Goal: Contribute content: Add original content to the website for others to see

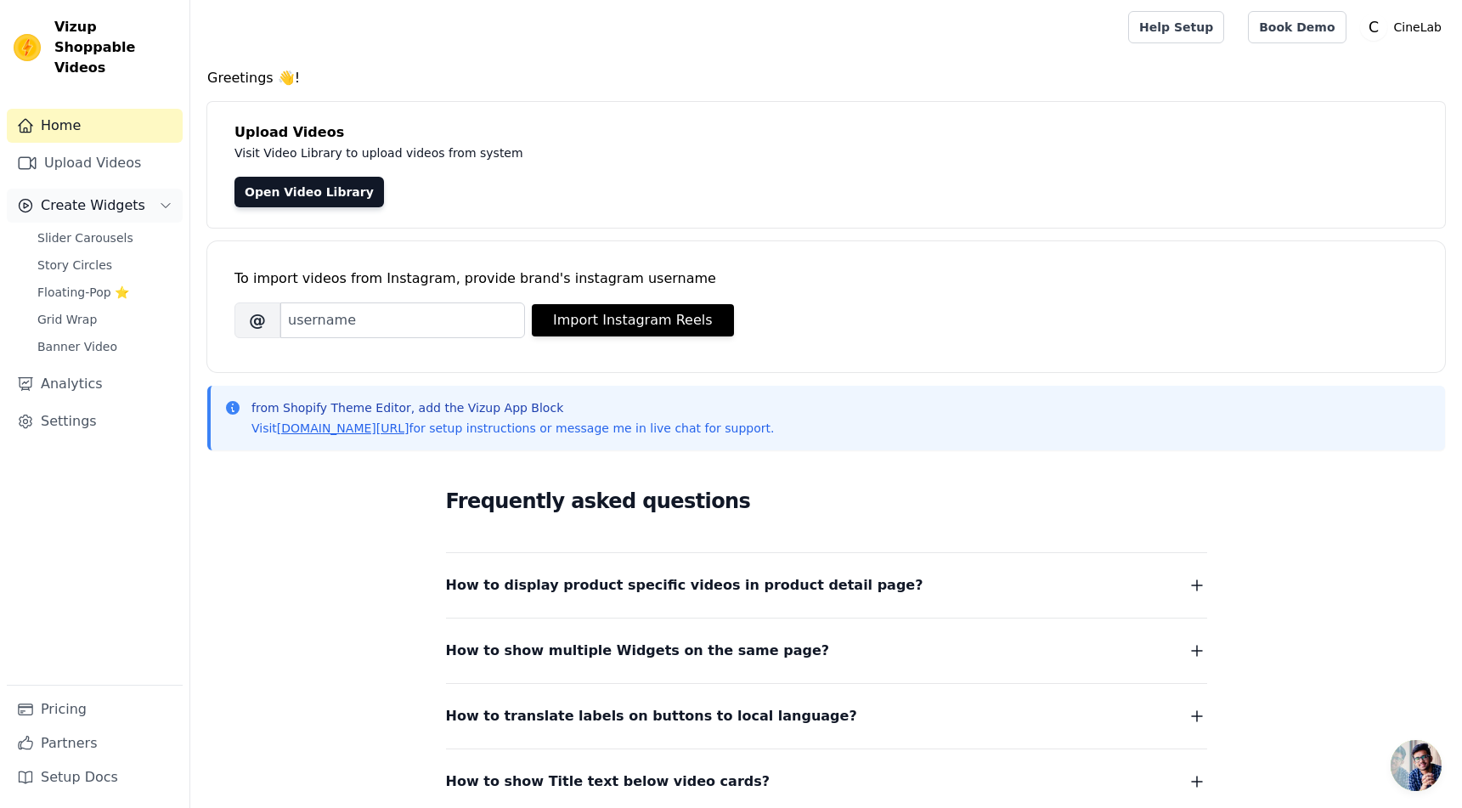
click at [104, 195] on span "Create Widgets" at bounding box center [93, 205] width 104 height 20
click at [102, 229] on span "Slider Carousels" at bounding box center [85, 237] width 96 height 17
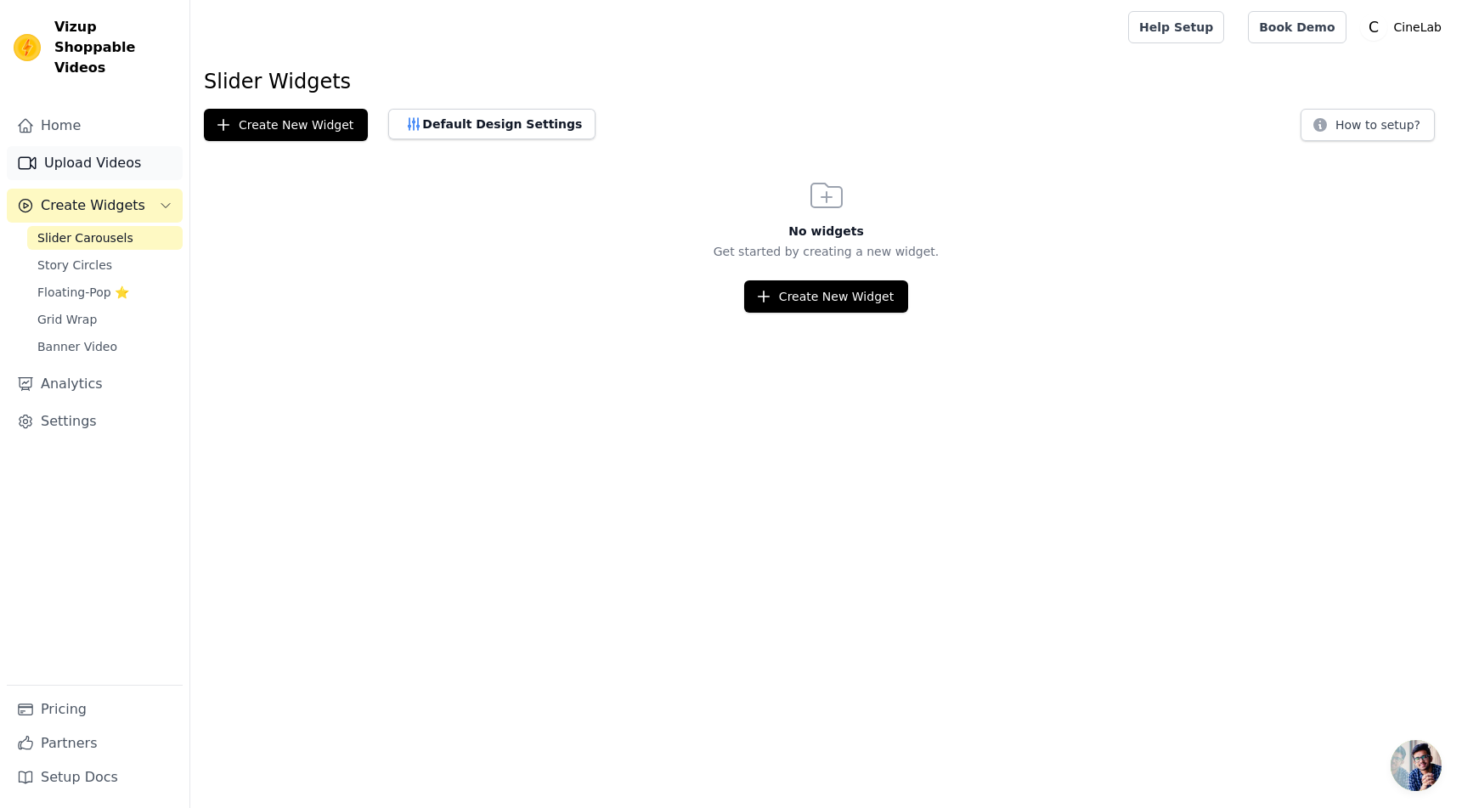
click at [102, 146] on link "Upload Videos" at bounding box center [95, 163] width 176 height 34
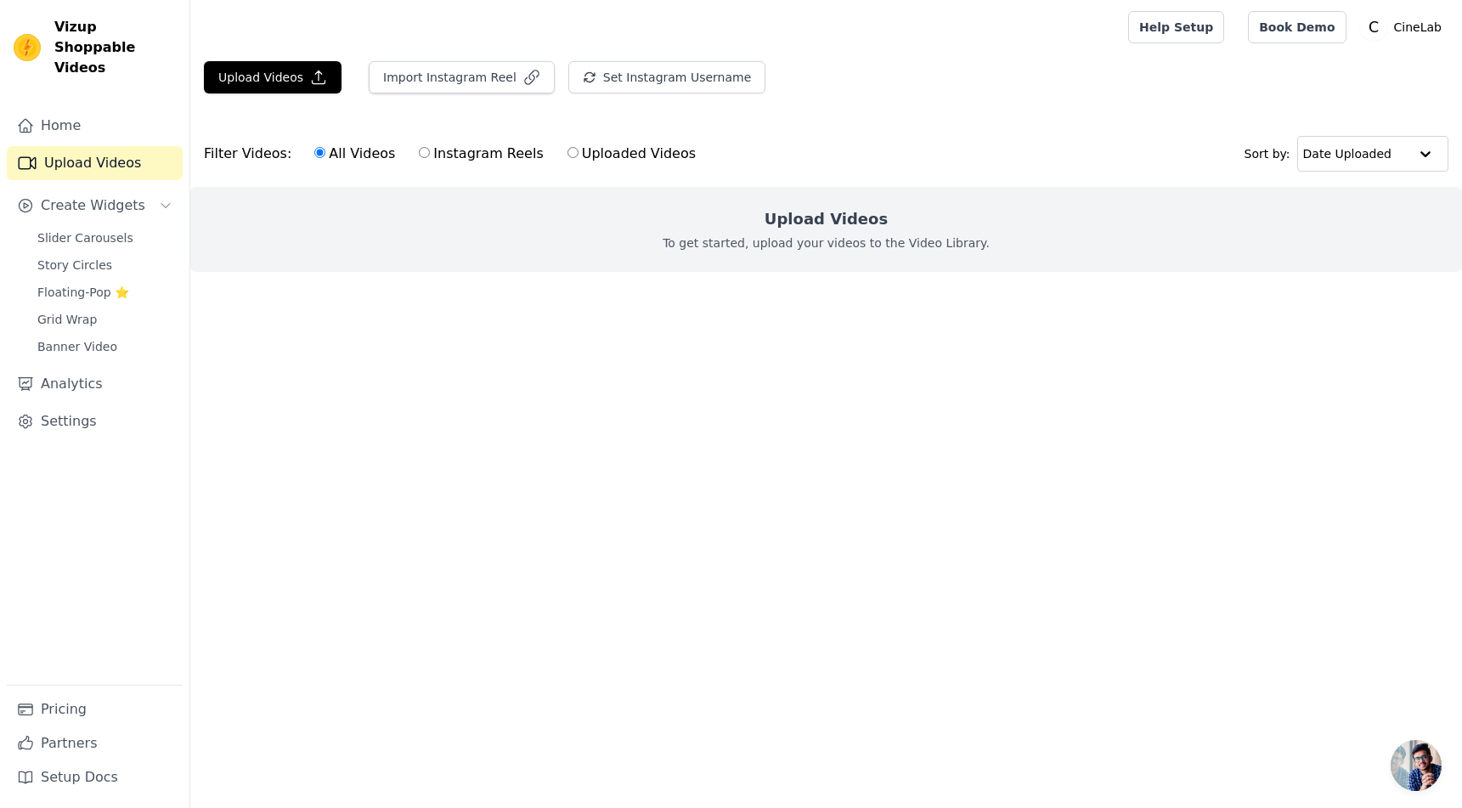
click at [567, 149] on input "Uploaded Videos" at bounding box center [572, 152] width 11 height 11
radio input "true"
click at [279, 67] on button "Upload Videos" at bounding box center [273, 77] width 138 height 32
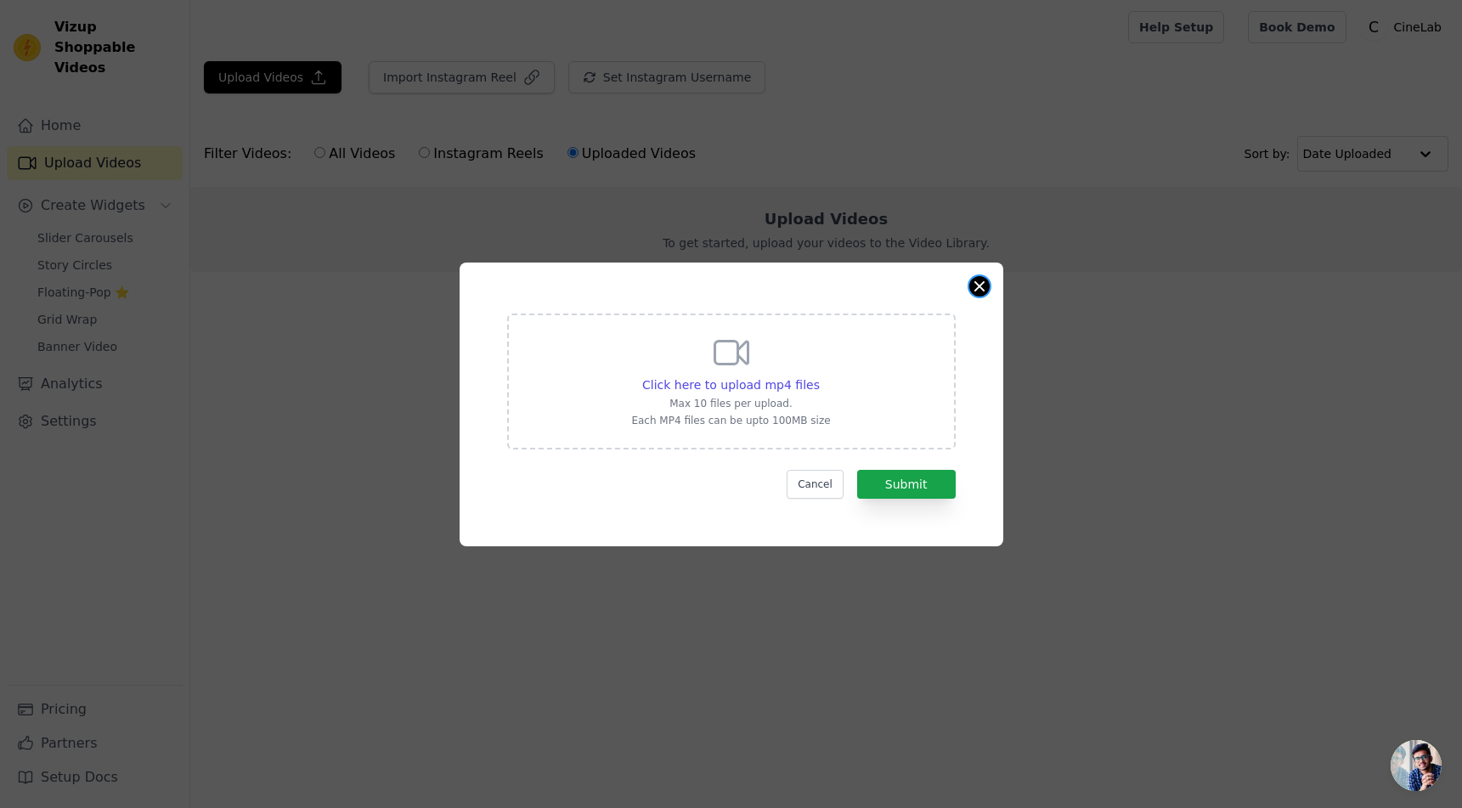
click at [977, 276] on button "Close modal" at bounding box center [979, 286] width 20 height 20
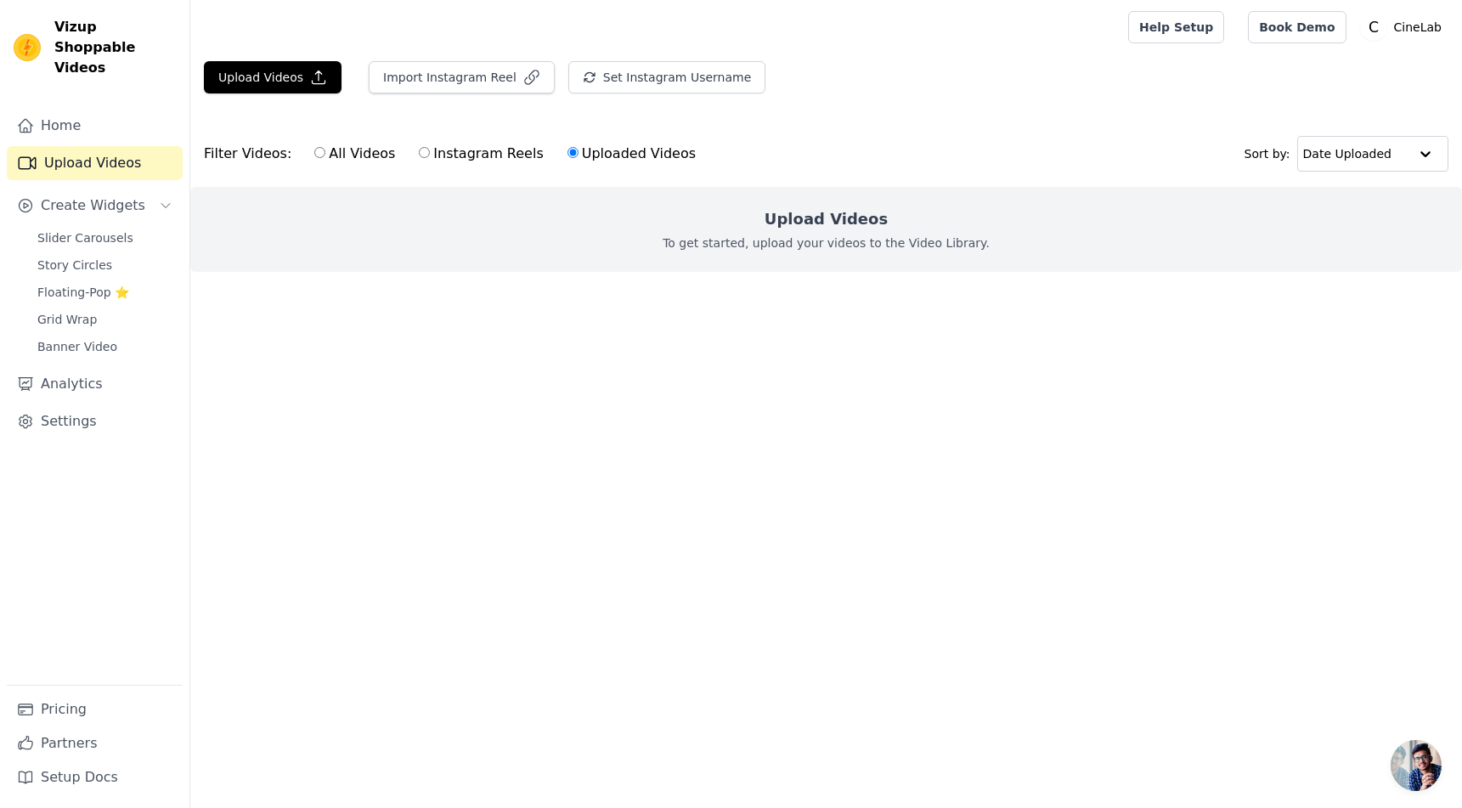
click at [874, 249] on p "To get started, upload your videos to the Video Library." at bounding box center [825, 242] width 327 height 17
click at [343, 160] on label "All Videos" at bounding box center [354, 154] width 82 height 22
click at [325, 158] on input "All Videos" at bounding box center [319, 152] width 11 height 11
radio input "true"
click at [324, 152] on label "All Videos" at bounding box center [354, 154] width 82 height 22
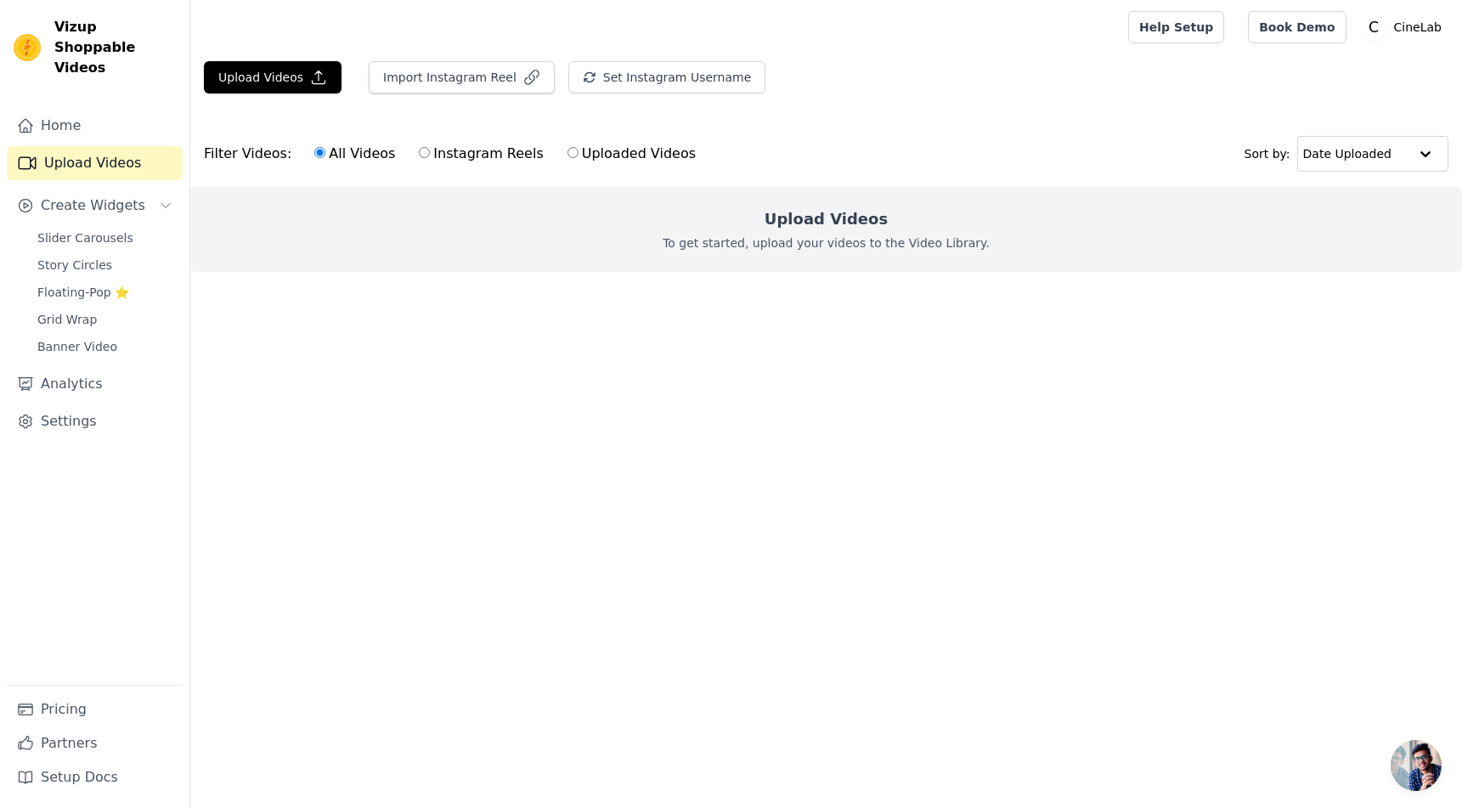
click at [324, 152] on input "All Videos" at bounding box center [319, 152] width 11 height 11
click at [82, 229] on span "Slider Carousels" at bounding box center [85, 237] width 96 height 17
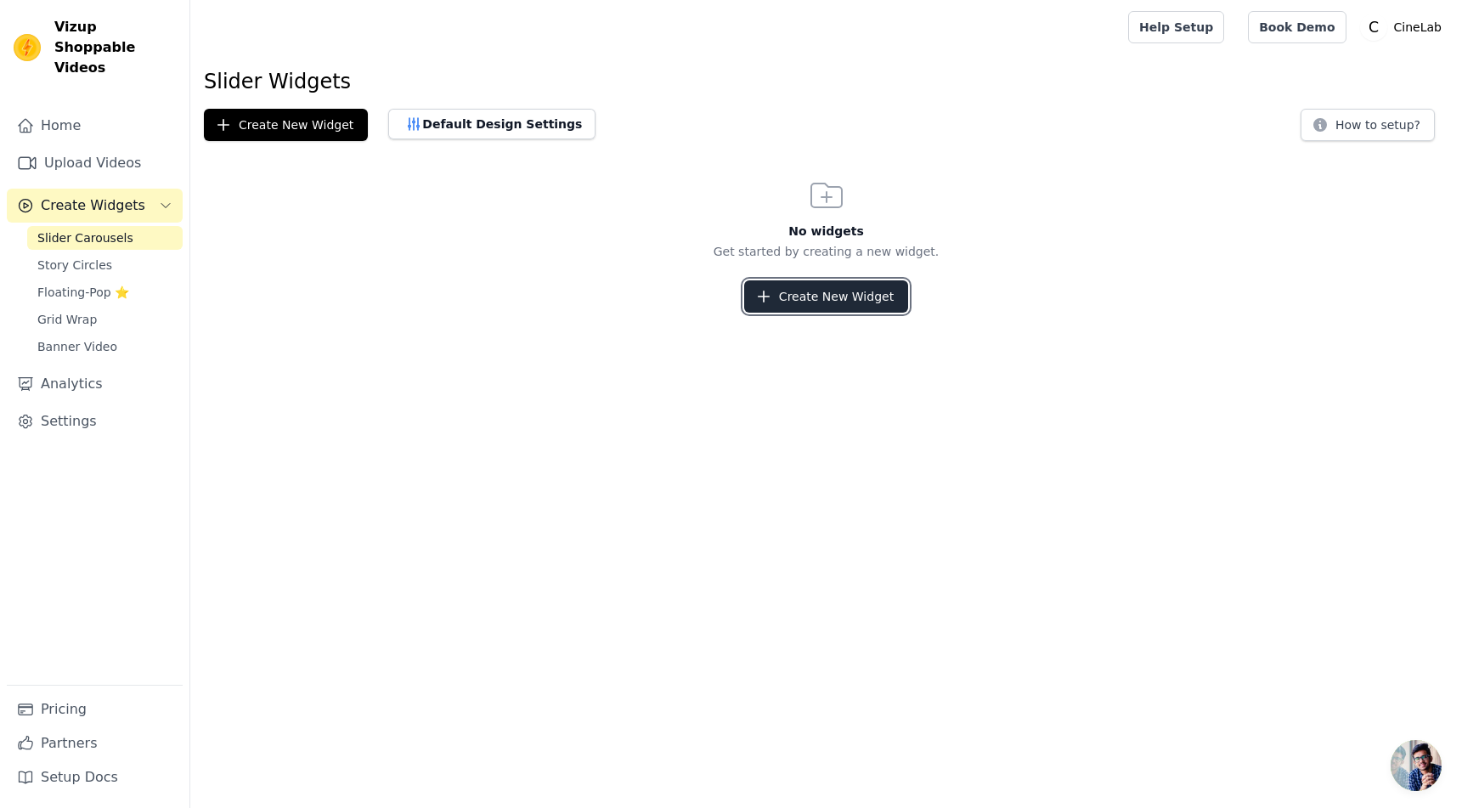
click at [842, 287] on button "Create New Widget" at bounding box center [826, 296] width 164 height 32
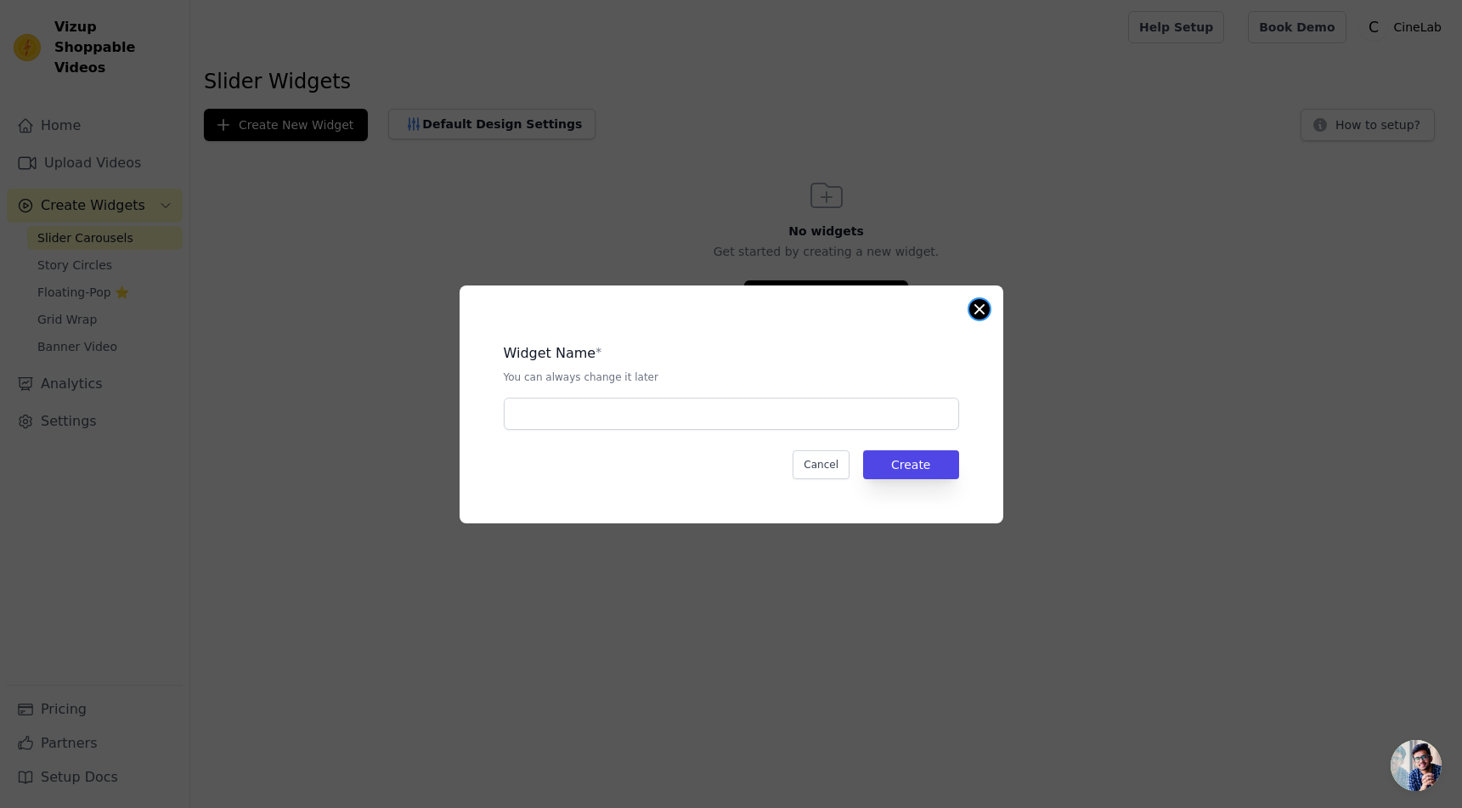
click at [977, 308] on button "Close modal" at bounding box center [979, 309] width 20 height 20
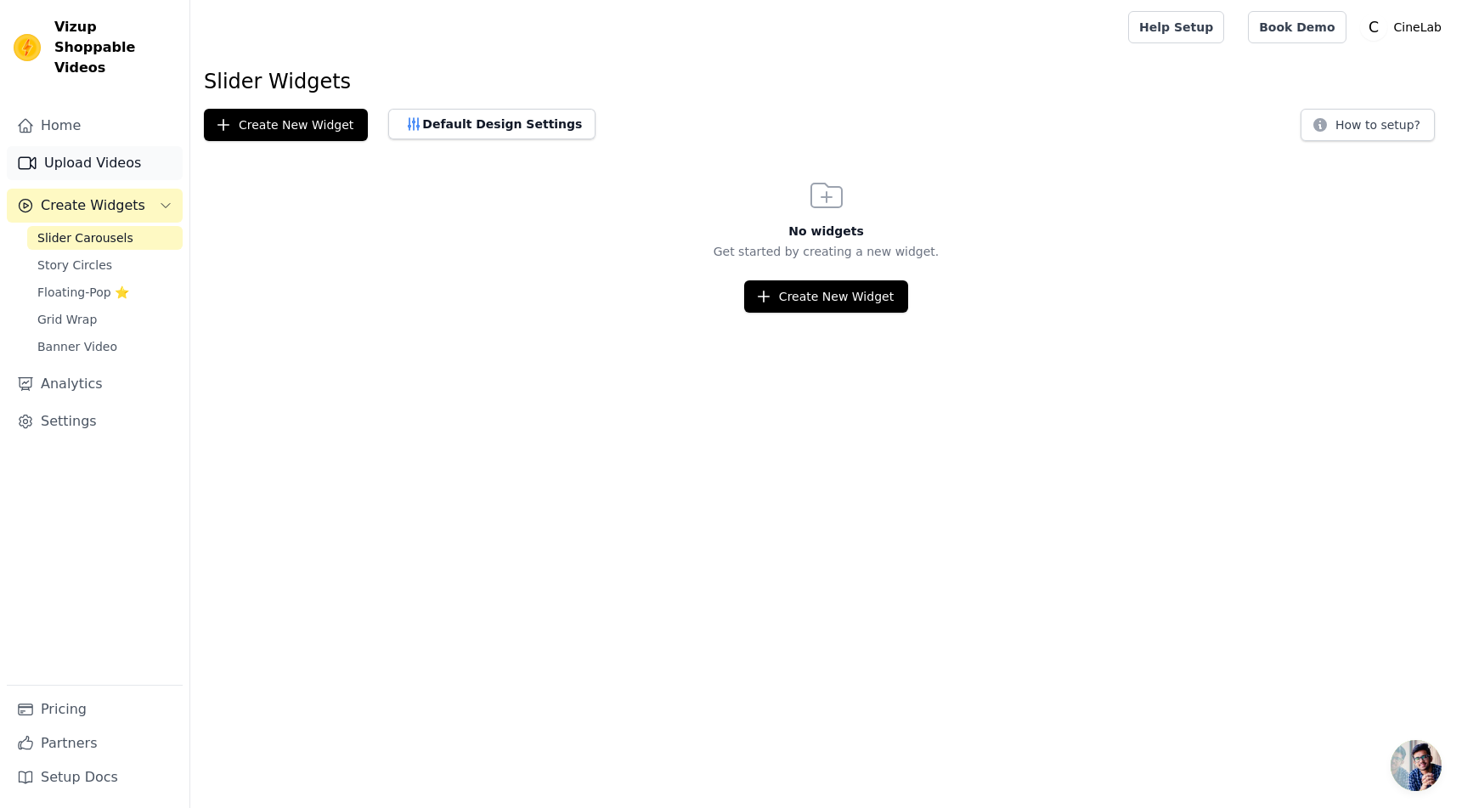
click at [81, 146] on link "Upload Videos" at bounding box center [95, 163] width 176 height 34
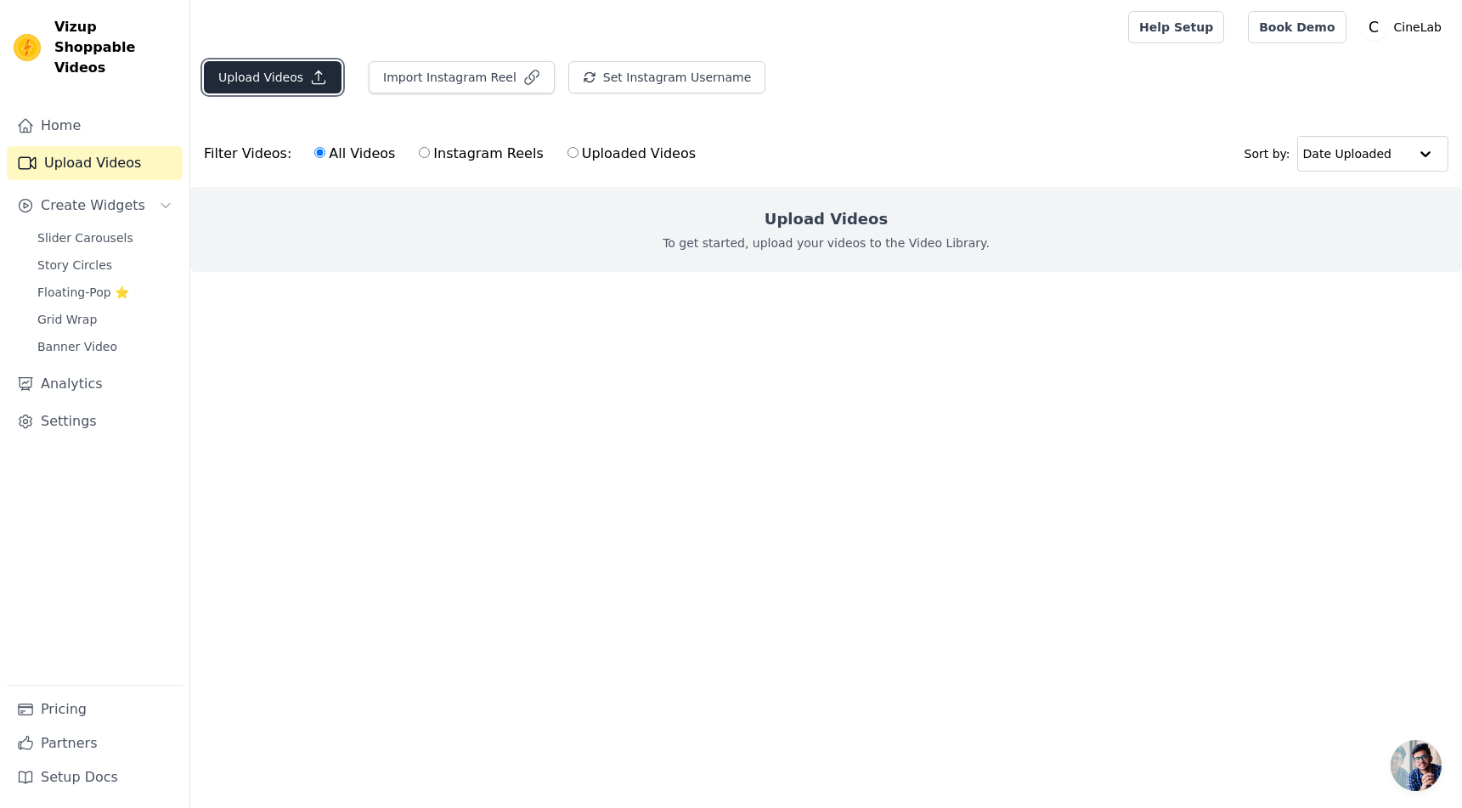
click at [292, 83] on button "Upload Videos" at bounding box center [273, 77] width 138 height 32
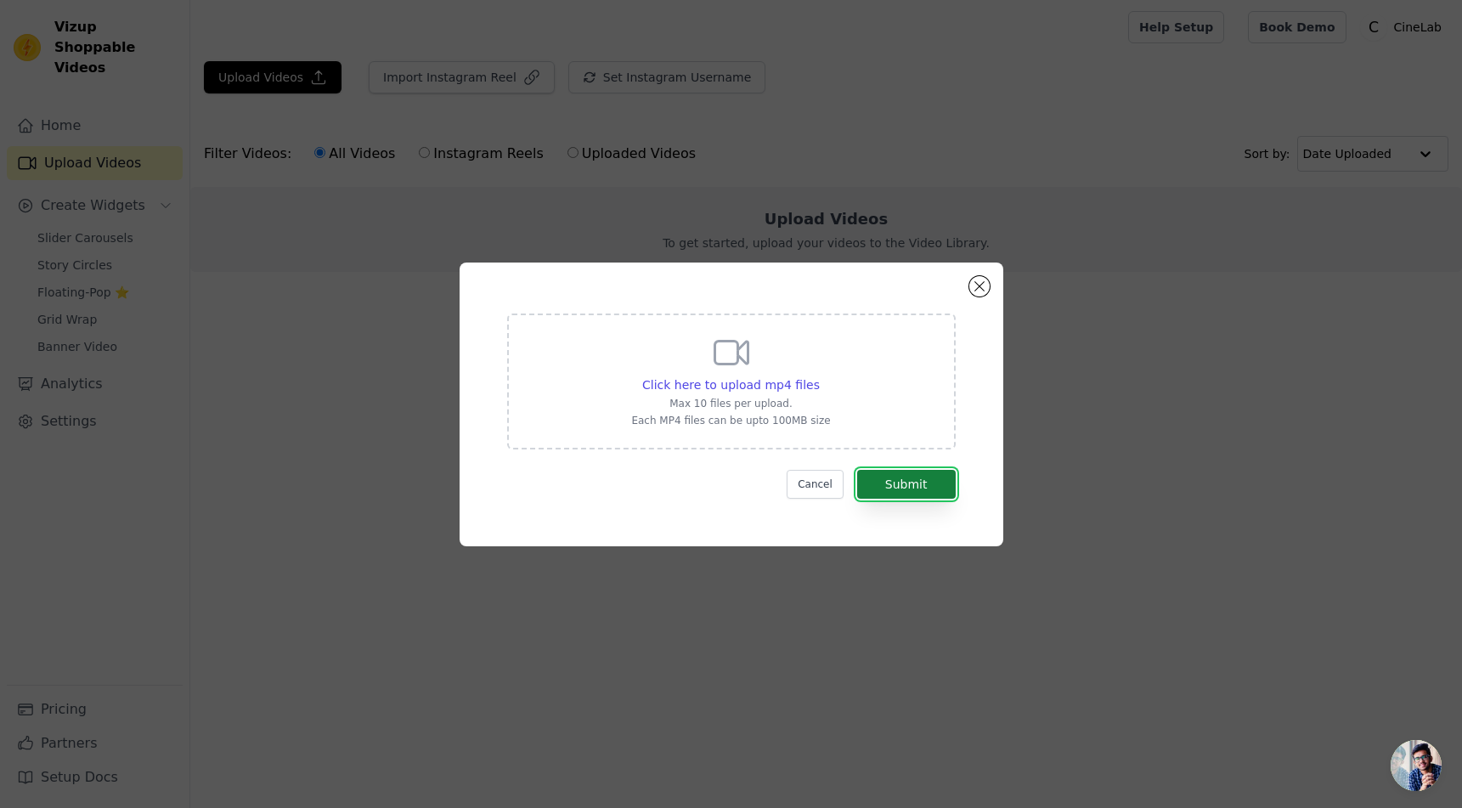
click at [925, 480] on button "Submit" at bounding box center [906, 484] width 99 height 29
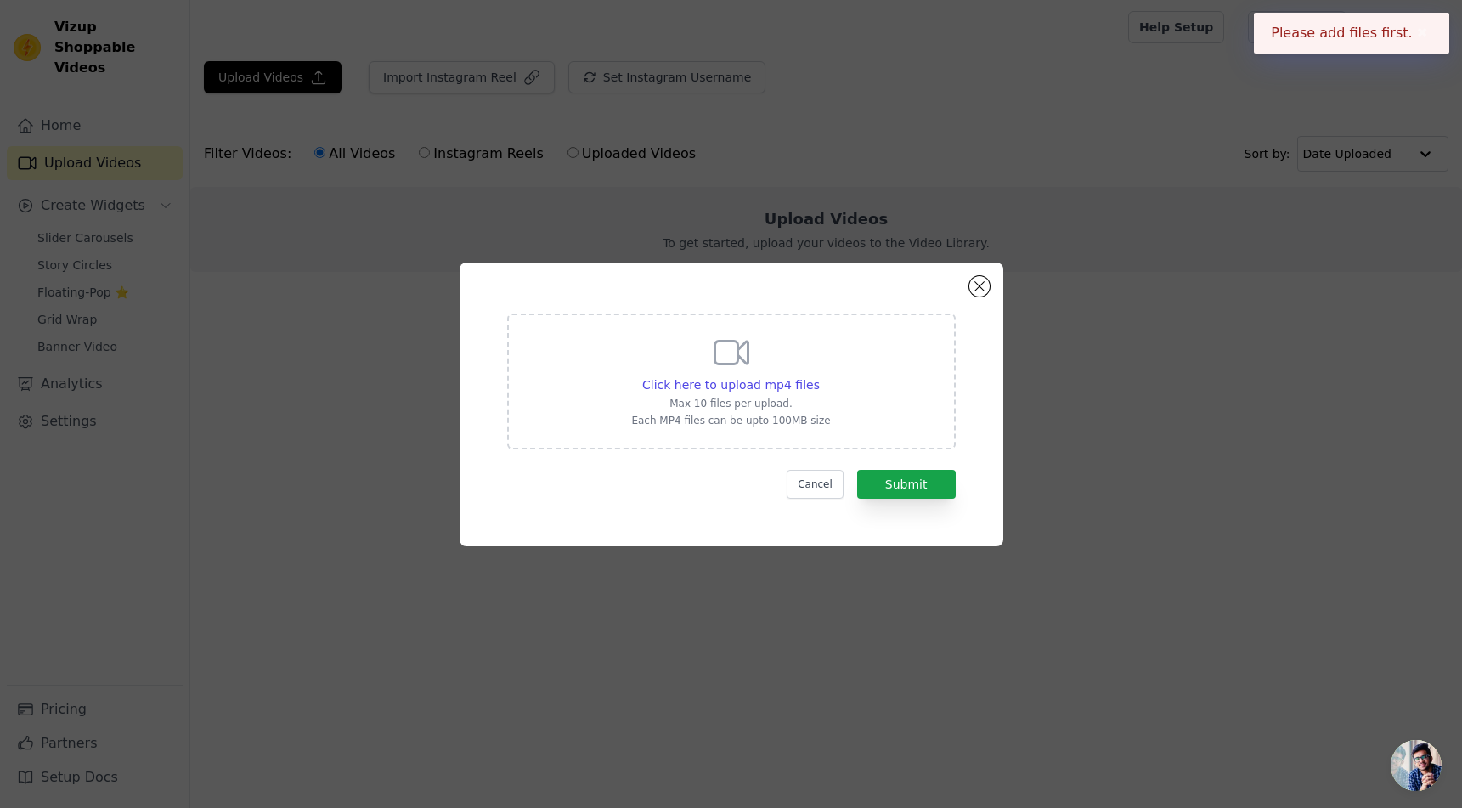
click at [798, 375] on div "Click here to upload mp4 files Max 10 files per upload. Each MP4 files can be u…" at bounding box center [730, 379] width 199 height 95
click at [819, 375] on input "Click here to upload mp4 files Max 10 files per upload. Each MP4 files can be u…" at bounding box center [819, 375] width 1 height 1
click at [979, 289] on button "Close modal" at bounding box center [979, 286] width 20 height 20
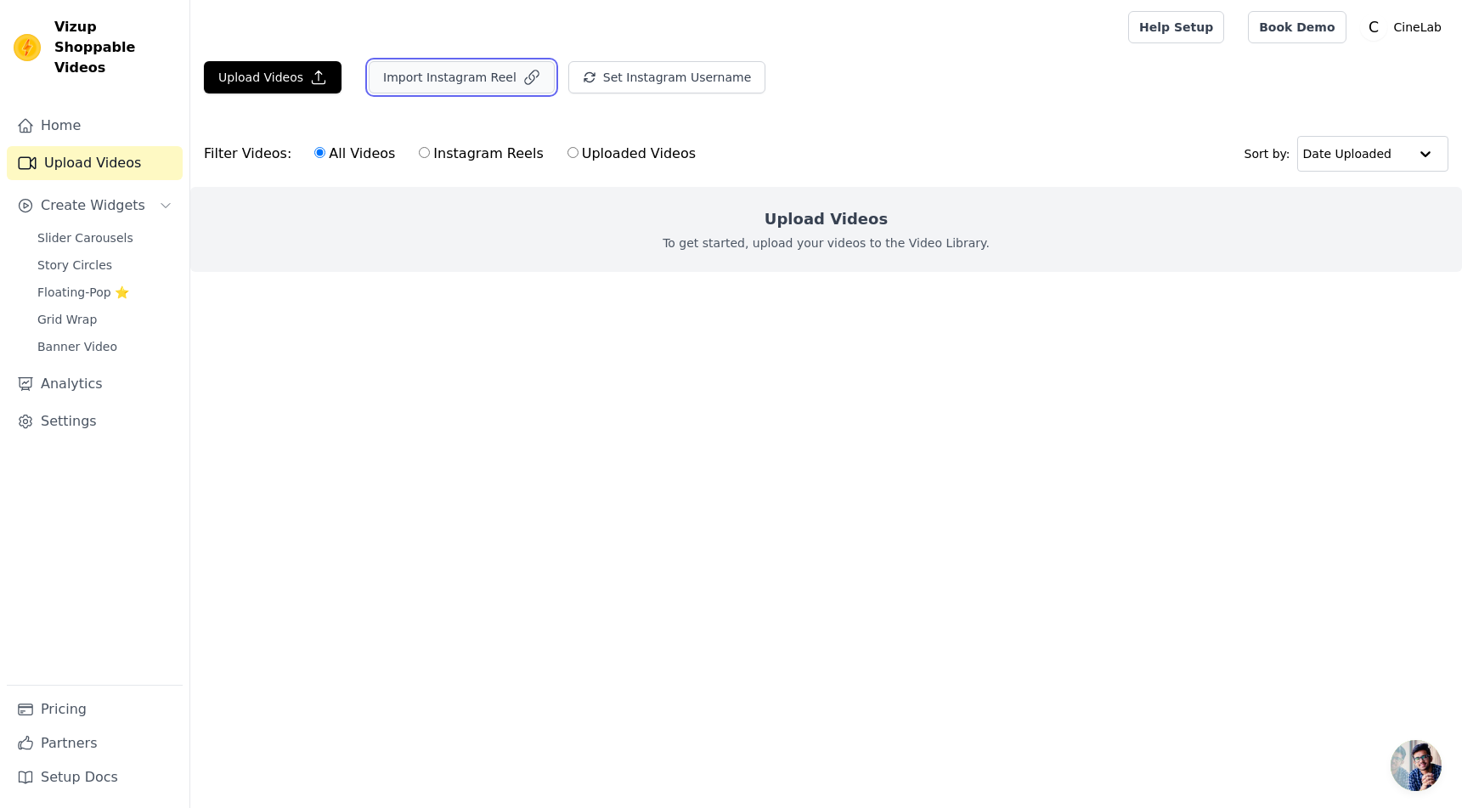
click at [446, 82] on button "Import Instagram Reel" at bounding box center [462, 77] width 186 height 32
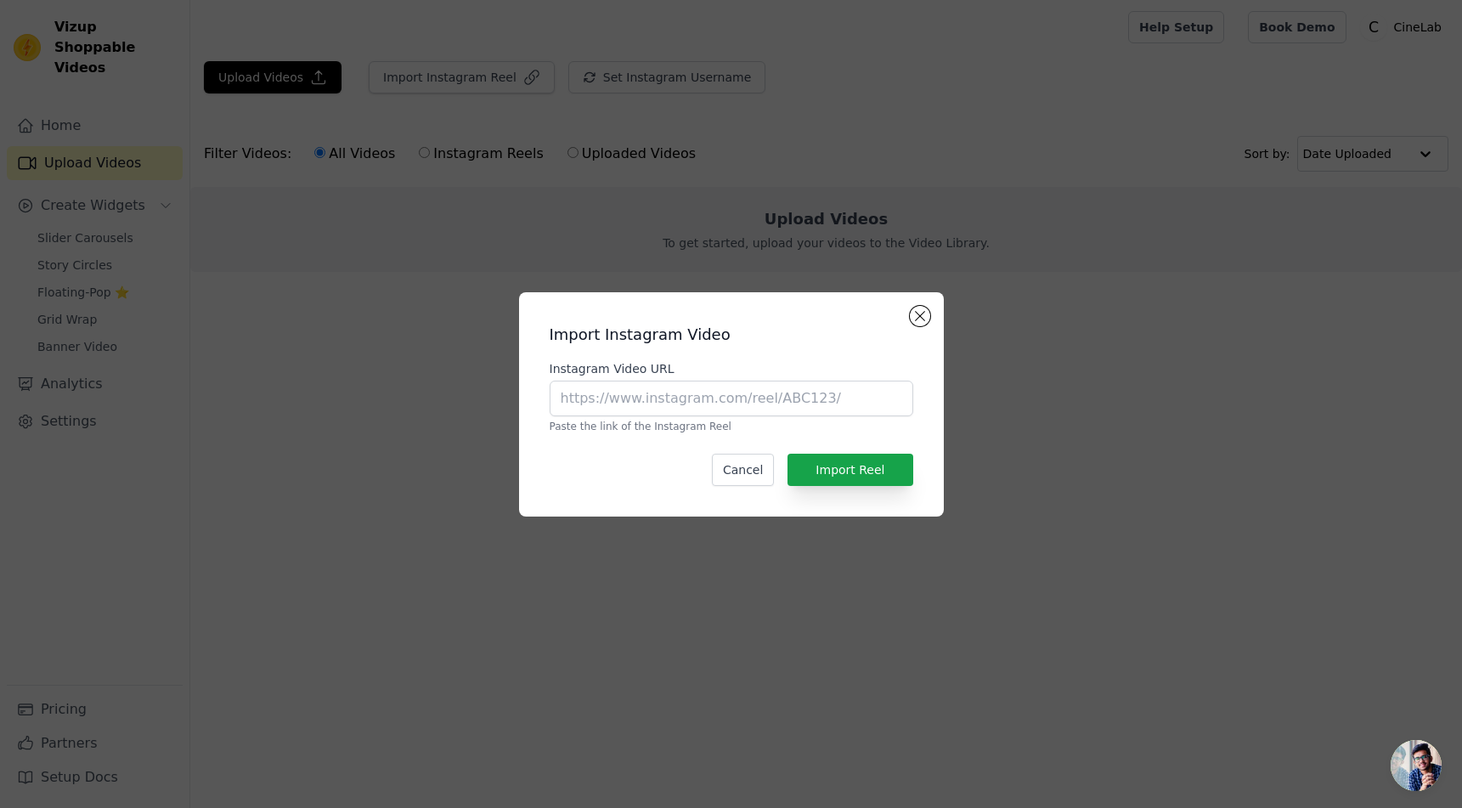
click at [906, 316] on div "Import Instagram Video Instagram Video URL Paste the link of the Instagram Reel…" at bounding box center [730, 404] width 397 height 197
